Goal: Transaction & Acquisition: Purchase product/service

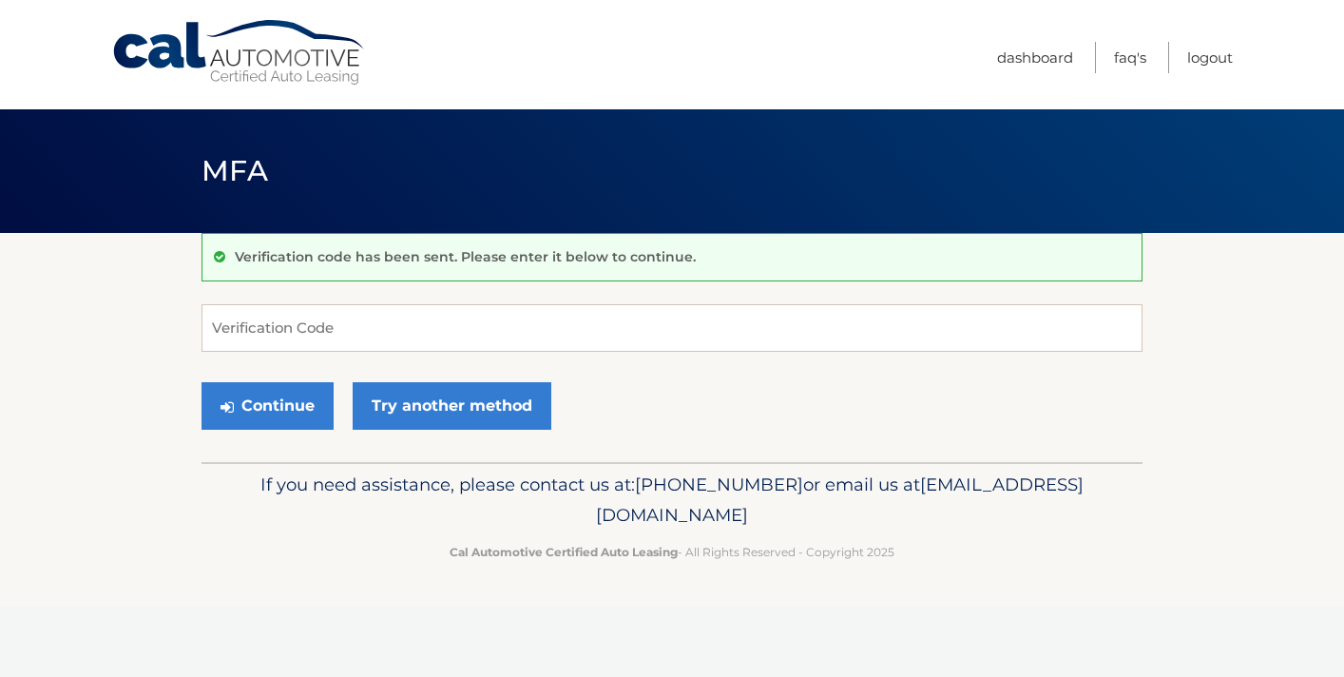
click at [752, 347] on input "Verification Code" at bounding box center [671, 328] width 941 height 48
type input "642654"
click at [201, 382] on button "Continue" at bounding box center [267, 406] width 132 height 48
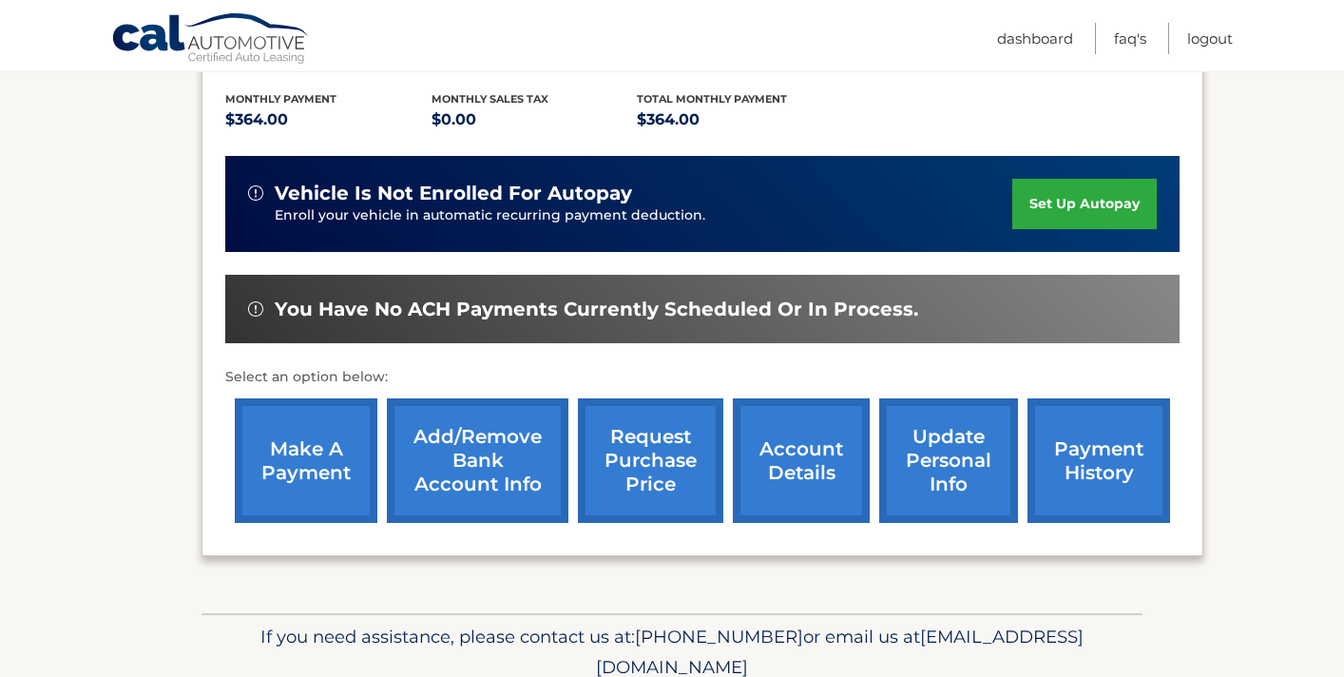
scroll to position [396, 0]
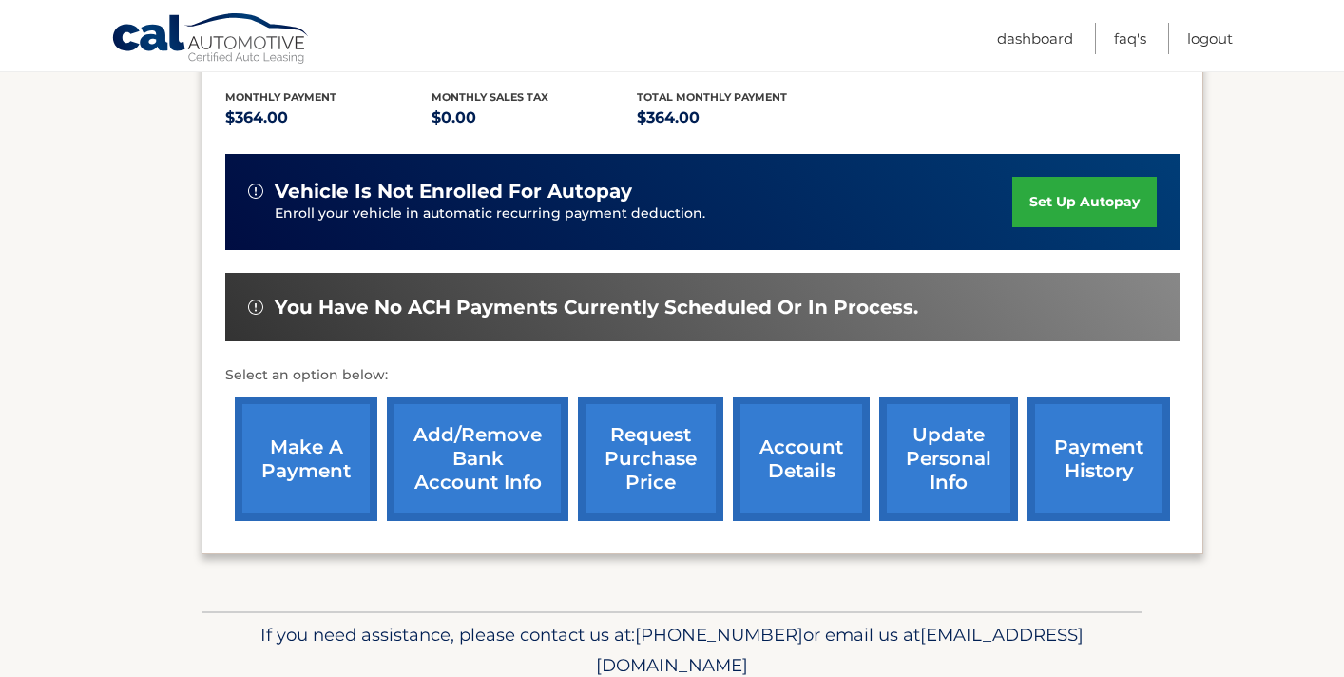
click at [290, 443] on link "make a payment" at bounding box center [306, 458] width 143 height 124
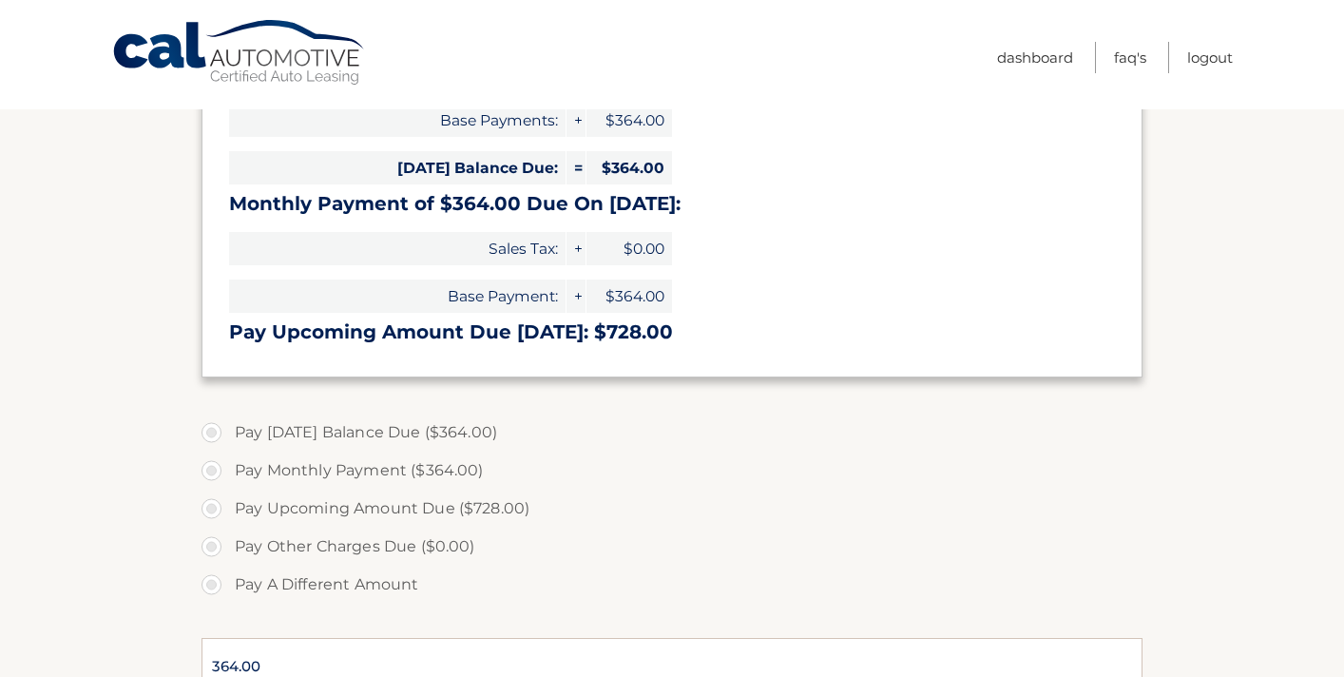
select select "MjdhNjBjOTEtZjNhNi00Y2EyLWExMTktZDdlMzEzNDMzMzUw"
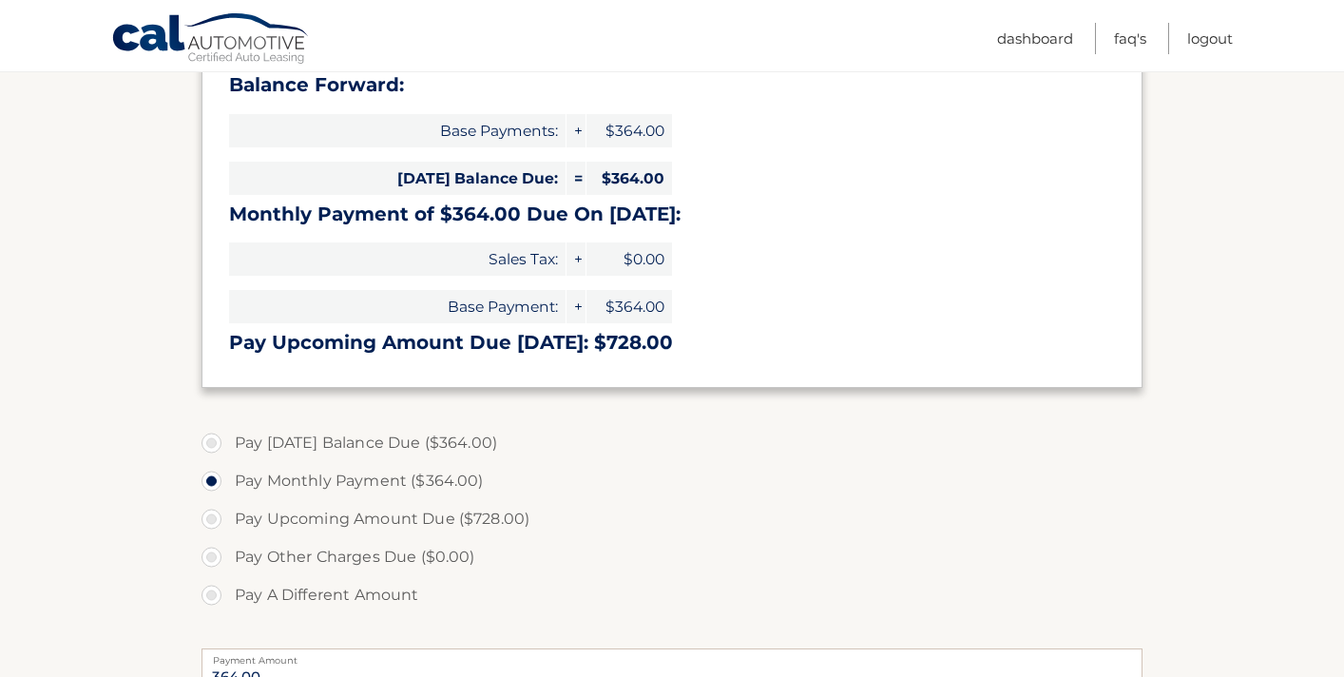
scroll to position [319, 0]
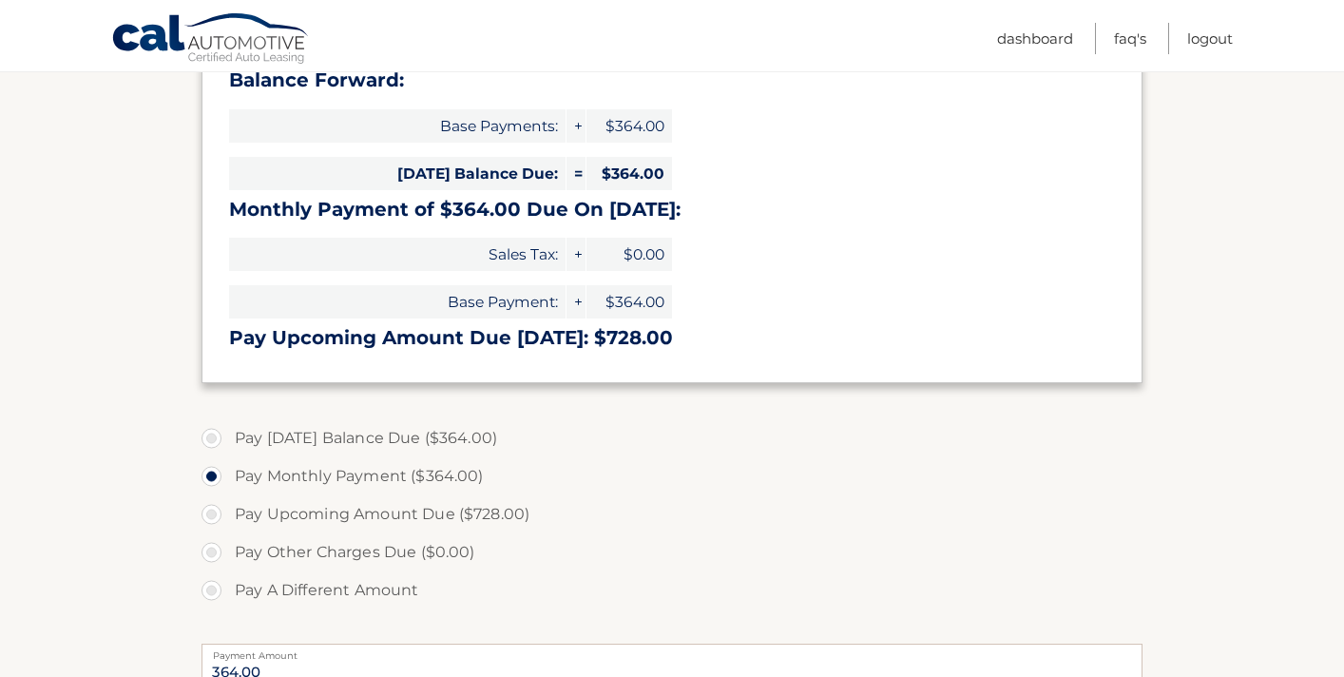
click at [248, 430] on label "Pay Today's Balance Due ($364.00)" at bounding box center [671, 438] width 941 height 38
click at [228, 430] on input "Pay Today's Balance Due ($364.00)" at bounding box center [218, 434] width 19 height 30
radio input "true"
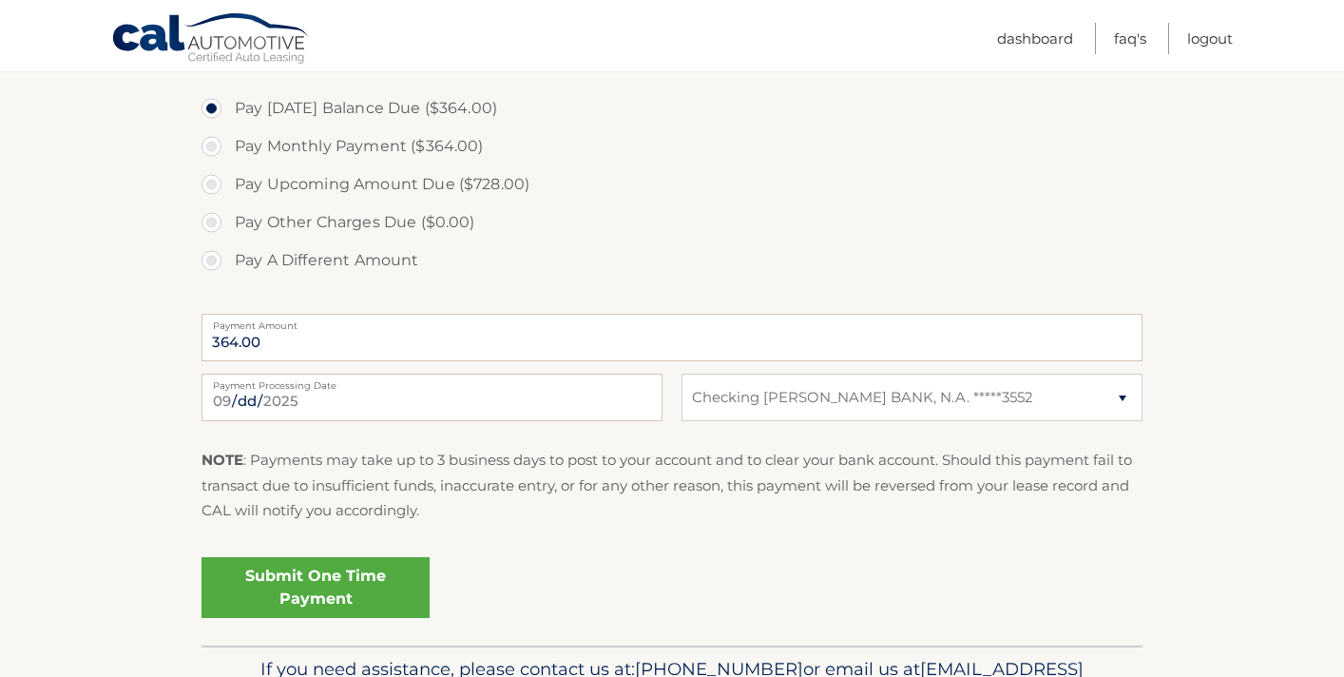
scroll to position [720, 0]
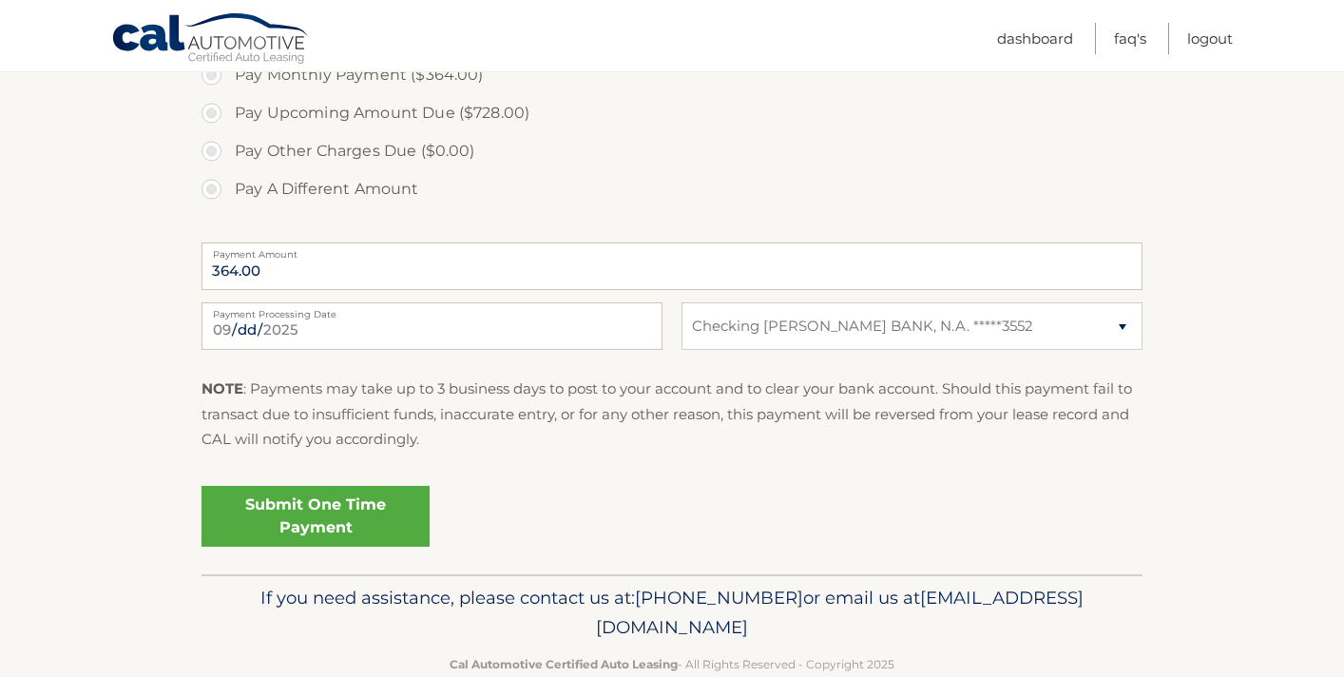
click at [369, 525] on link "Submit One Time Payment" at bounding box center [315, 516] width 228 height 61
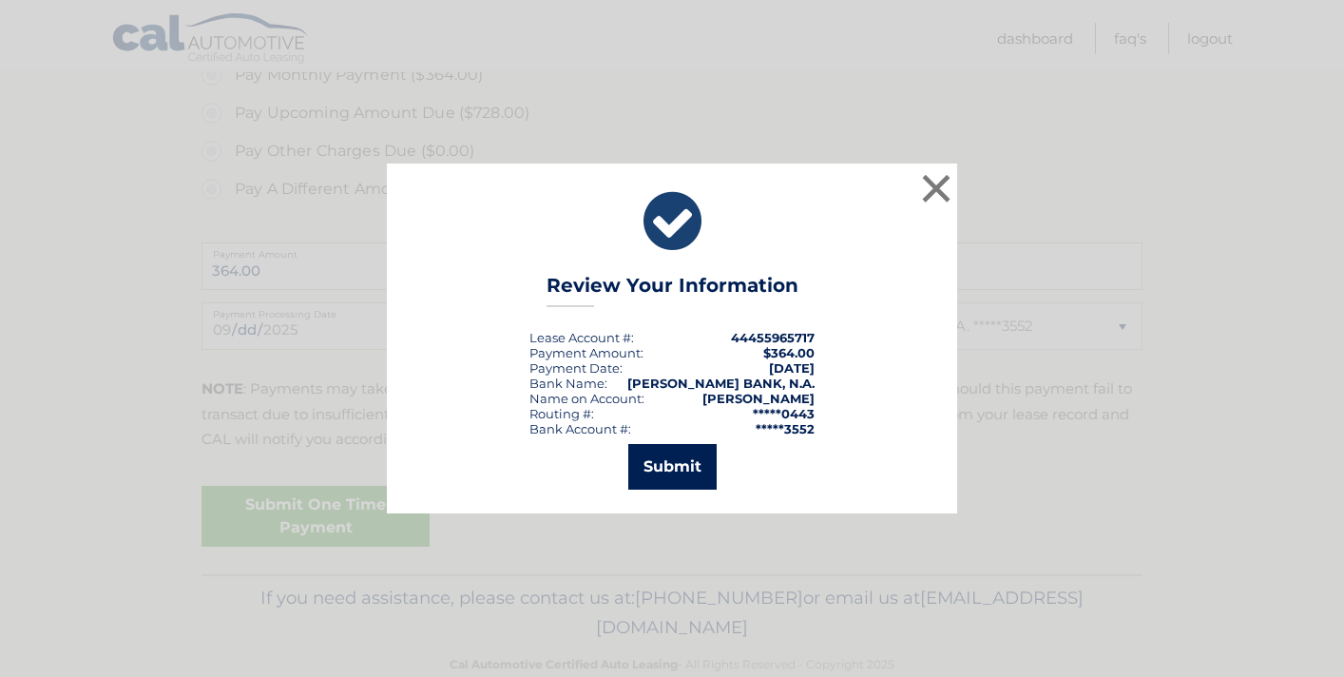
click at [656, 462] on button "Submit" at bounding box center [672, 467] width 88 height 46
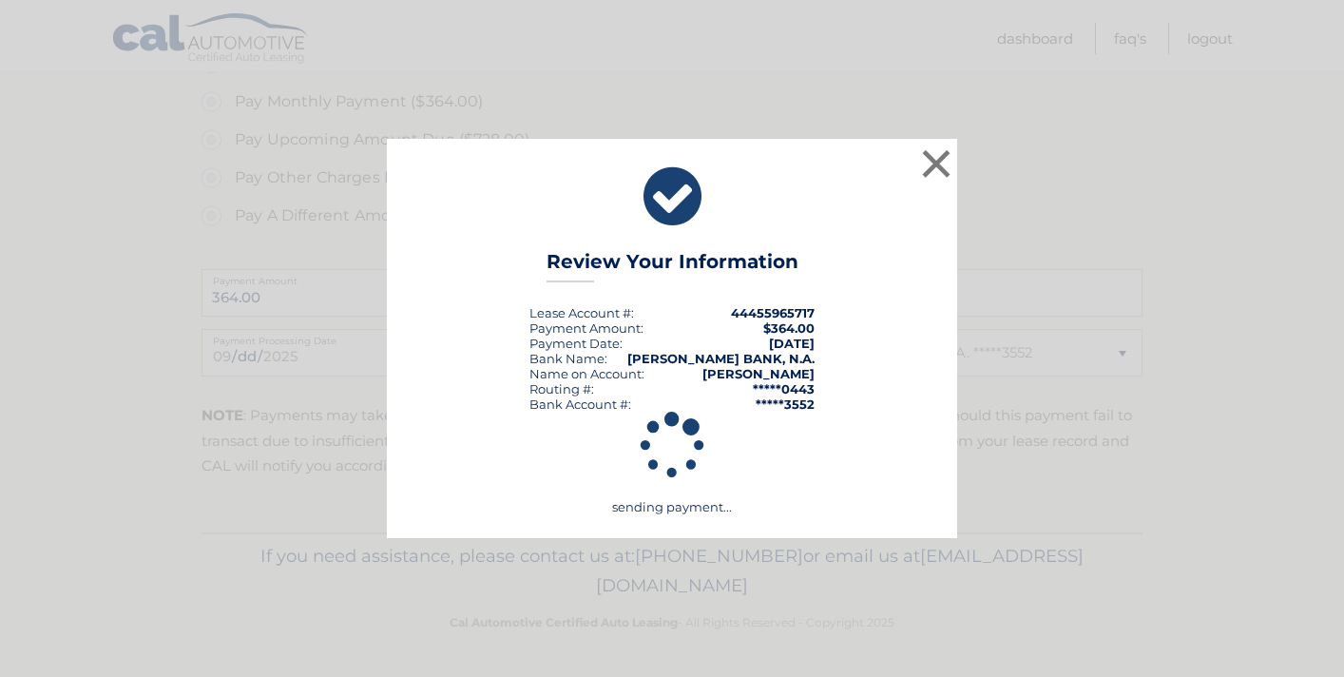
scroll to position [694, 0]
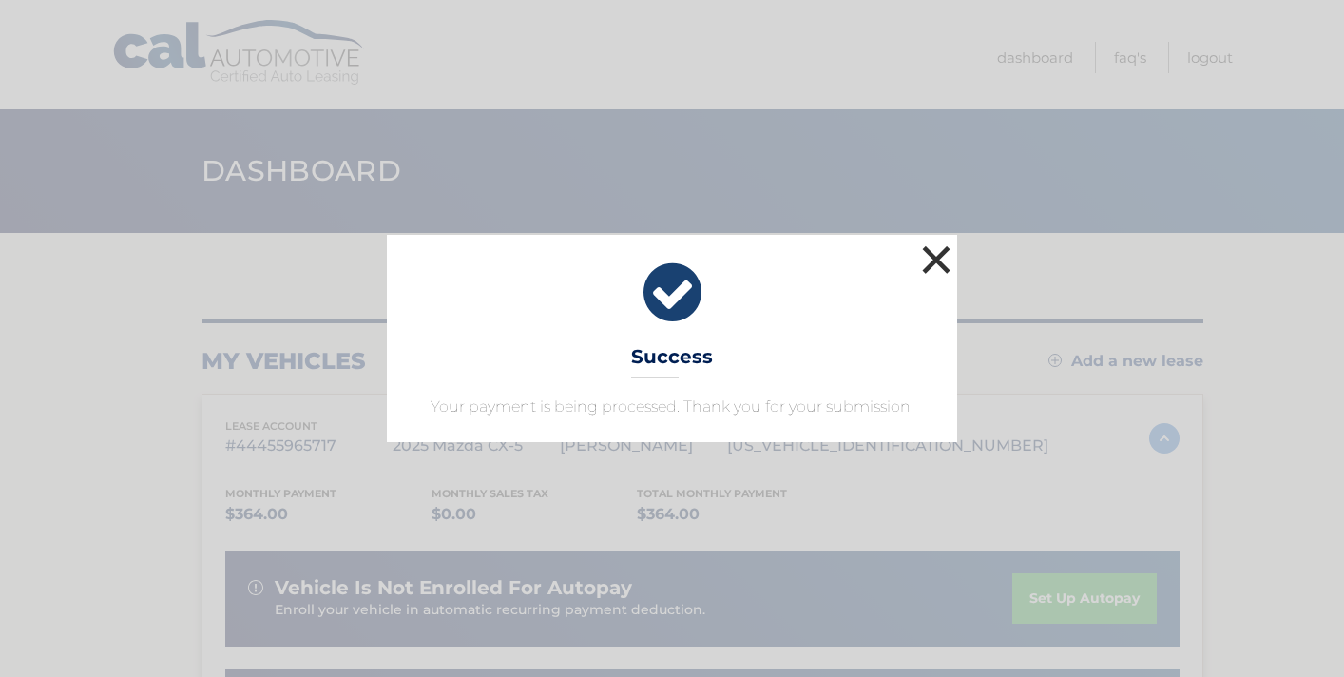
click at [937, 260] on button "×" at bounding box center [936, 259] width 38 height 38
